Goal: Task Accomplishment & Management: Use online tool/utility

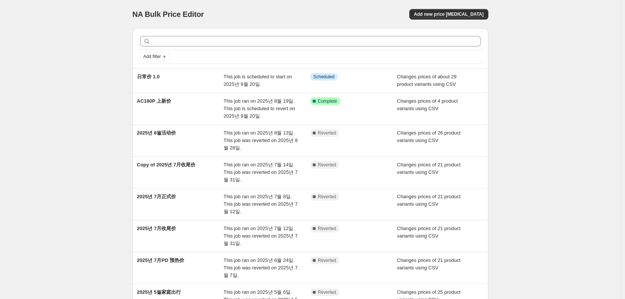
click at [321, 5] on div "NA Bulk Price Editor. This page is ready NA Bulk Price Editor Add new price cha…" at bounding box center [311, 14] width 356 height 28
drag, startPoint x: 62, startPoint y: 97, endPoint x: 36, endPoint y: 75, distance: 34.8
click at [60, 97] on div "NA Bulk Price Editor. This page is ready NA Bulk Price Editor Add new price [ME…" at bounding box center [310, 226] width 621 height 453
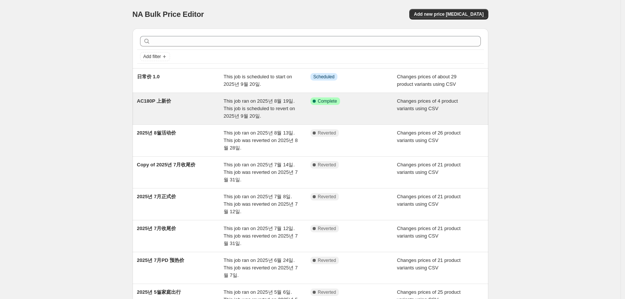
click at [368, 110] on div "Success Complete Complete" at bounding box center [354, 108] width 87 height 22
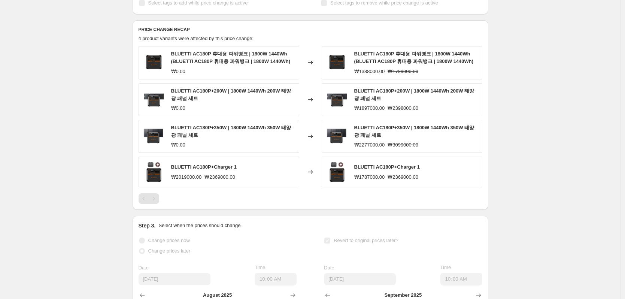
scroll to position [300, 0]
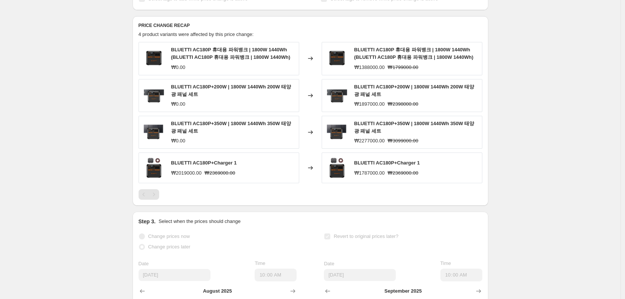
click at [159, 193] on div "Pagination" at bounding box center [154, 194] width 10 height 10
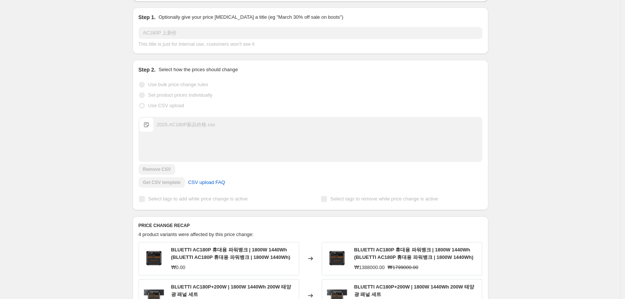
scroll to position [0, 0]
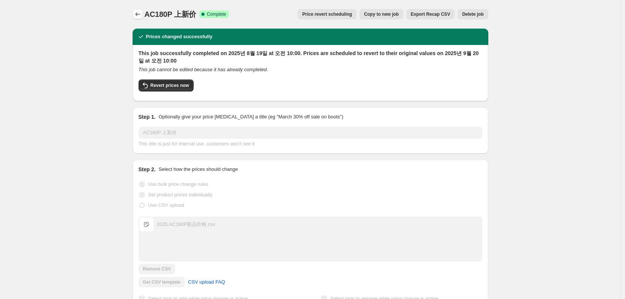
click at [136, 16] on icon "Price change jobs" at bounding box center [137, 13] width 7 height 7
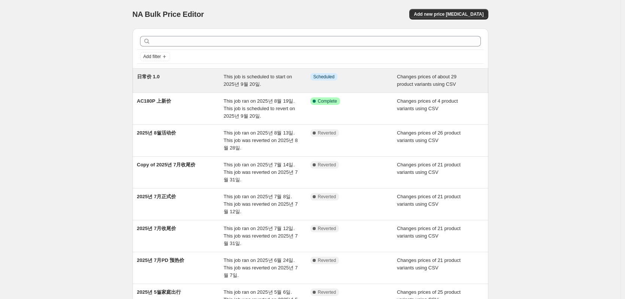
click at [361, 80] on div "Info Scheduled" at bounding box center [349, 76] width 76 height 7
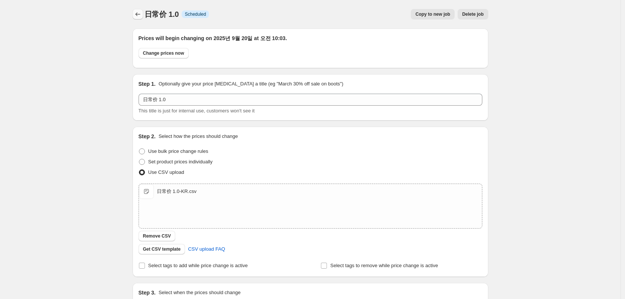
click at [141, 12] on icon "Price change jobs" at bounding box center [137, 13] width 7 height 7
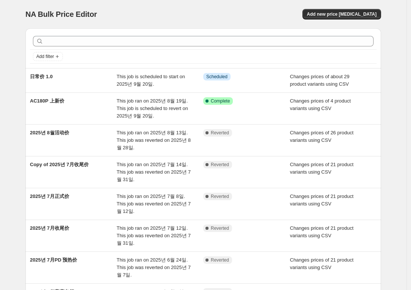
click at [153, 6] on div "NA Bulk Price Editor. This page is ready NA Bulk Price Editor Add new price cha…" at bounding box center [203, 14] width 356 height 28
